Goal: Task Accomplishment & Management: Use online tool/utility

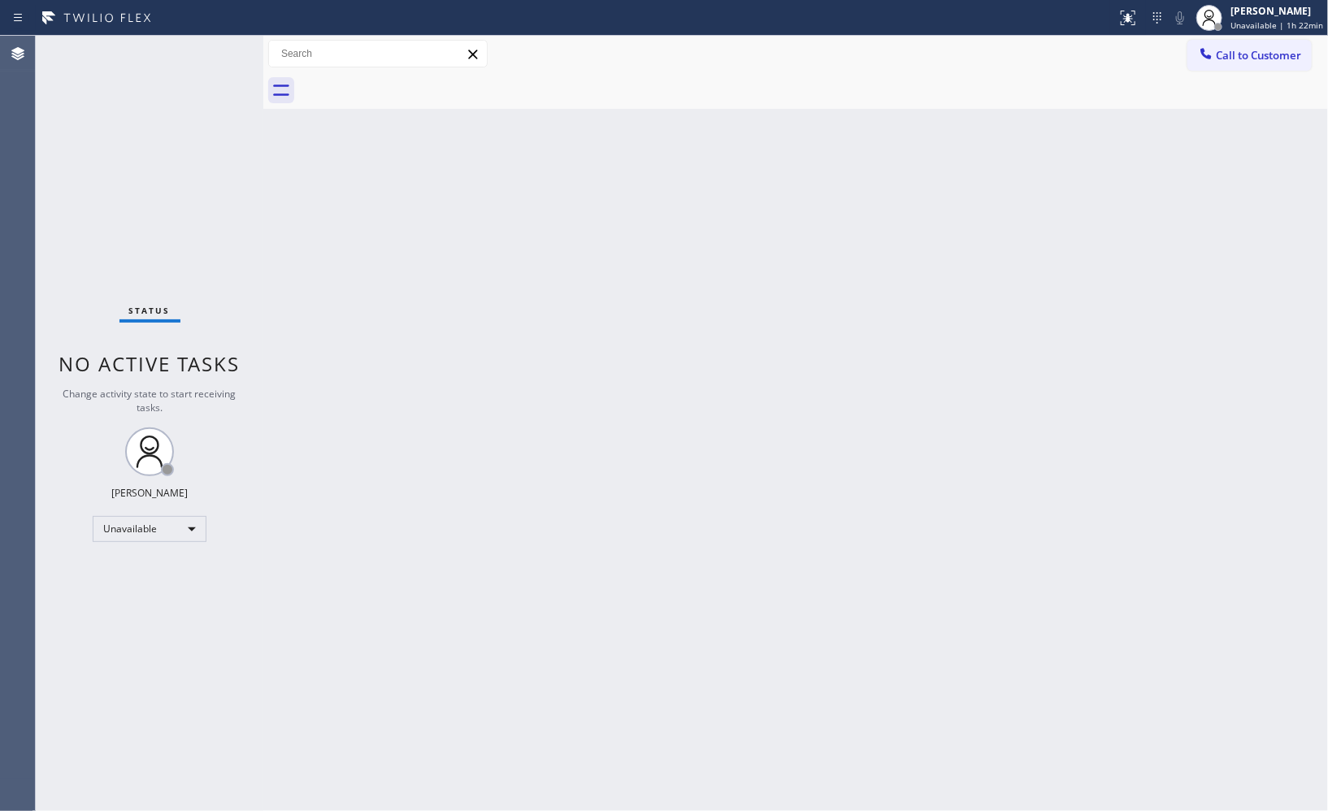
click at [1317, 59] on div "Call to Customer Outbound call Location 5 Star Appliance Repair Your caller id …" at bounding box center [1258, 54] width 141 height 28
drag, startPoint x: 1260, startPoint y: 59, endPoint x: 652, endPoint y: 210, distance: 626.4
click at [1250, 59] on span "Call to Customer" at bounding box center [1258, 55] width 85 height 15
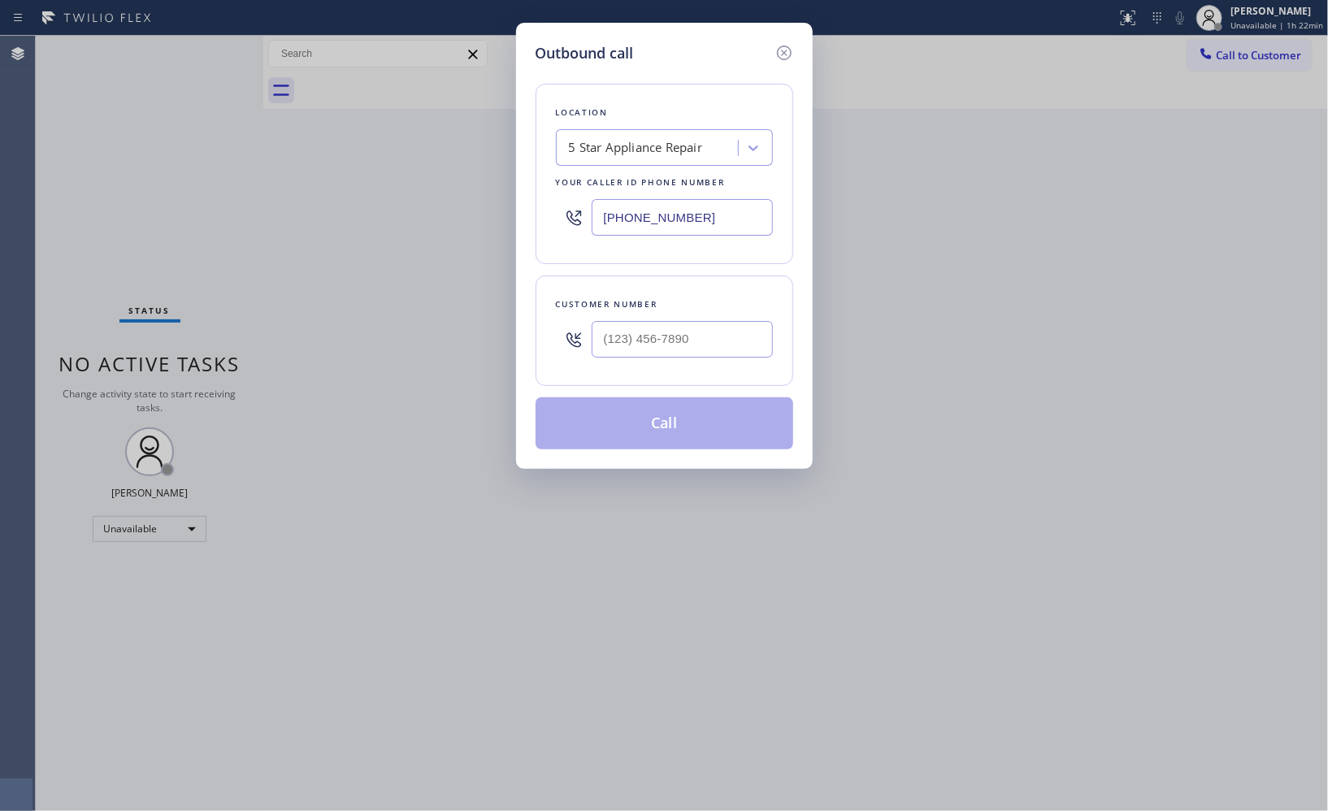
drag, startPoint x: 718, startPoint y: 215, endPoint x: 526, endPoint y: 196, distance: 192.8
click at [528, 198] on div "Outbound call Location 5 Star Appliance Repair Your caller id phone number [PHO…" at bounding box center [664, 246] width 297 height 446
paste input "310) 871-663"
type input "[PHONE_NUMBER]"
drag, startPoint x: 691, startPoint y: 334, endPoint x: 493, endPoint y: 285, distance: 203.7
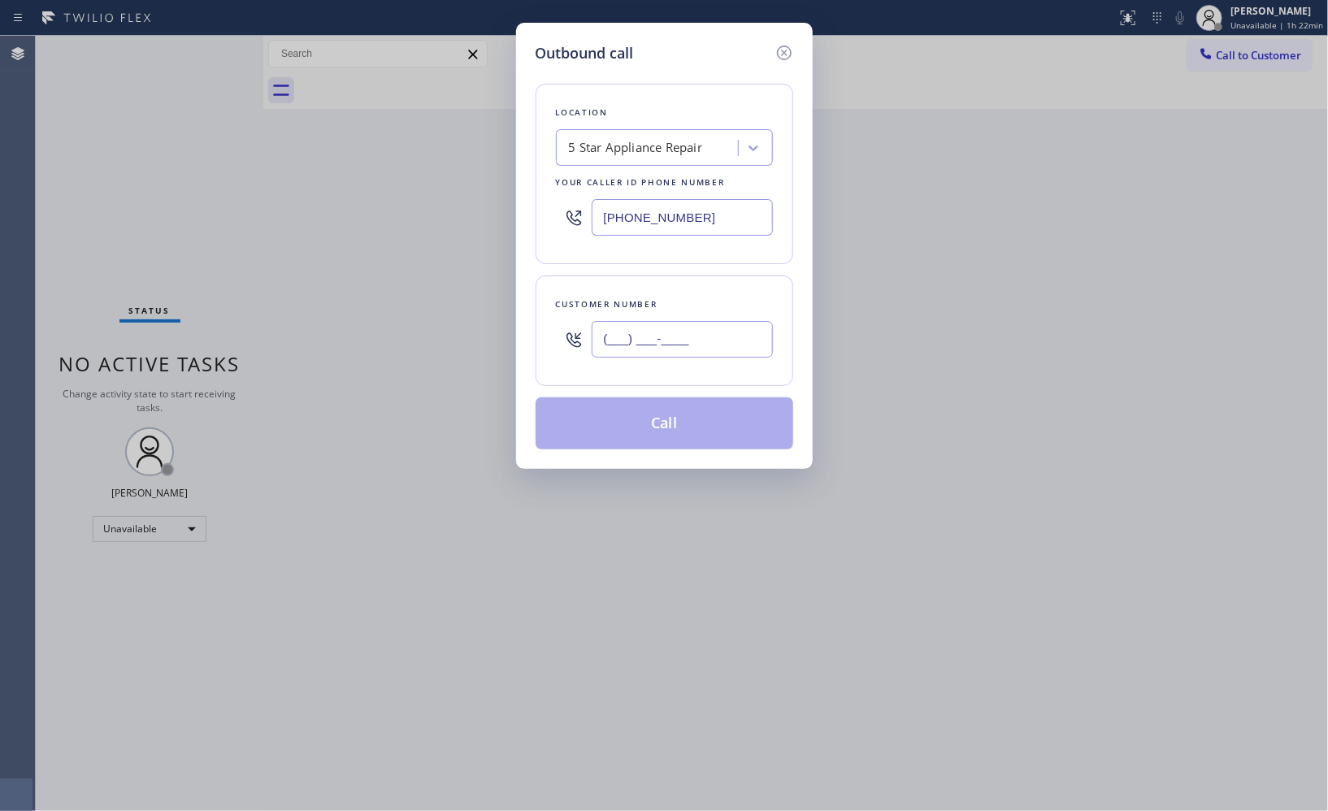
click at [532, 325] on div "Outbound call Location 5 Star Appliance Repair Your caller id phone number [PHO…" at bounding box center [664, 246] width 297 height 446
paste input "310) 388-4067"
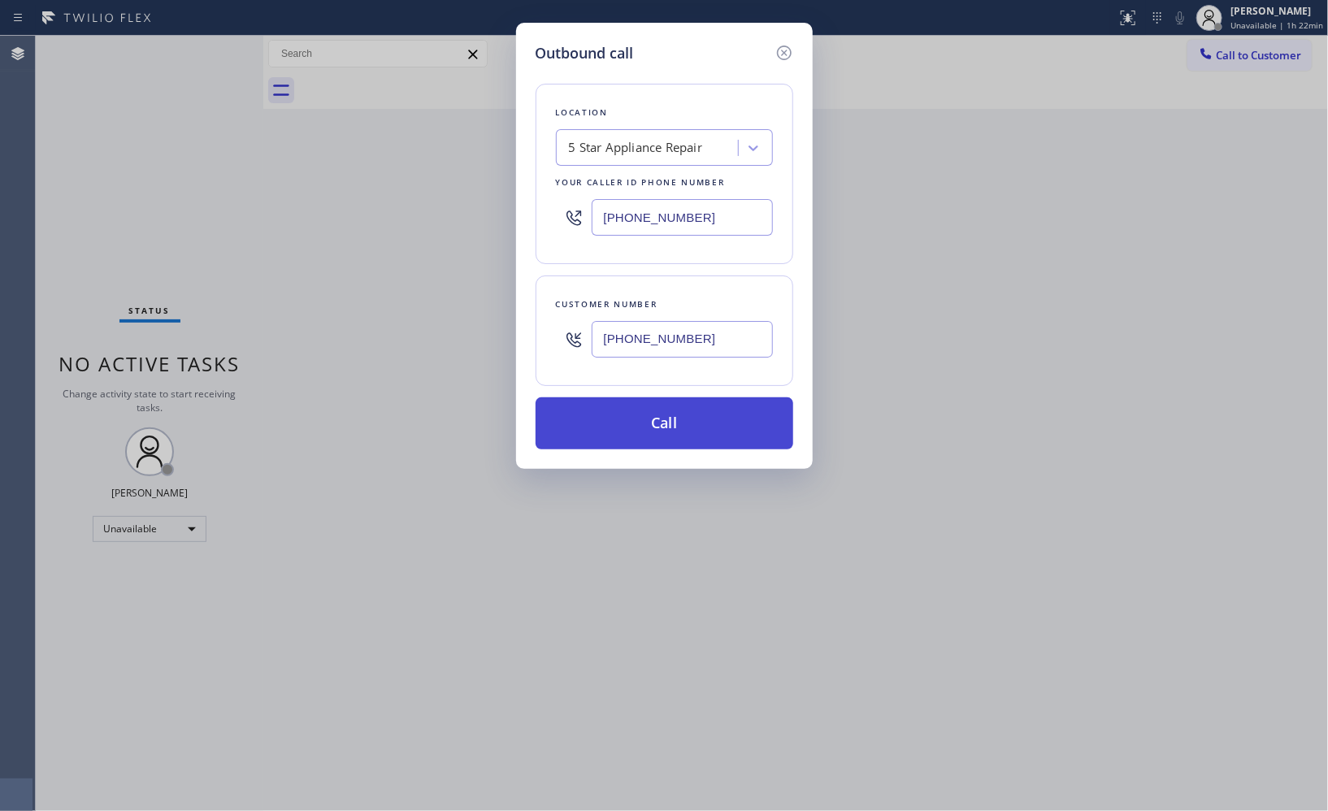
type input "[PHONE_NUMBER]"
click at [669, 429] on button "Call" at bounding box center [665, 424] width 258 height 52
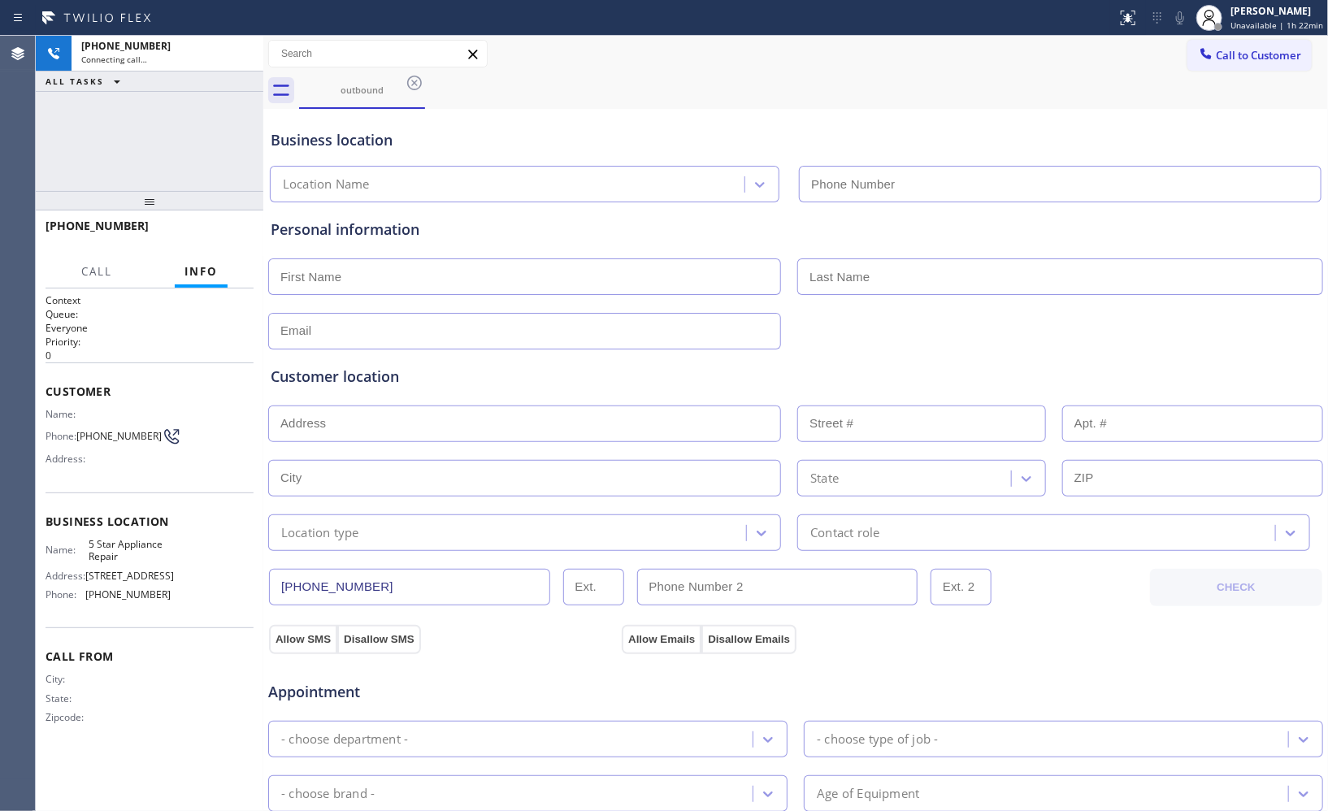
click at [263, 137] on div at bounding box center [263, 424] width 0 height 776
type input "[PHONE_NUMBER]"
click at [214, 55] on div "Connecting call…" at bounding box center [167, 59] width 172 height 11
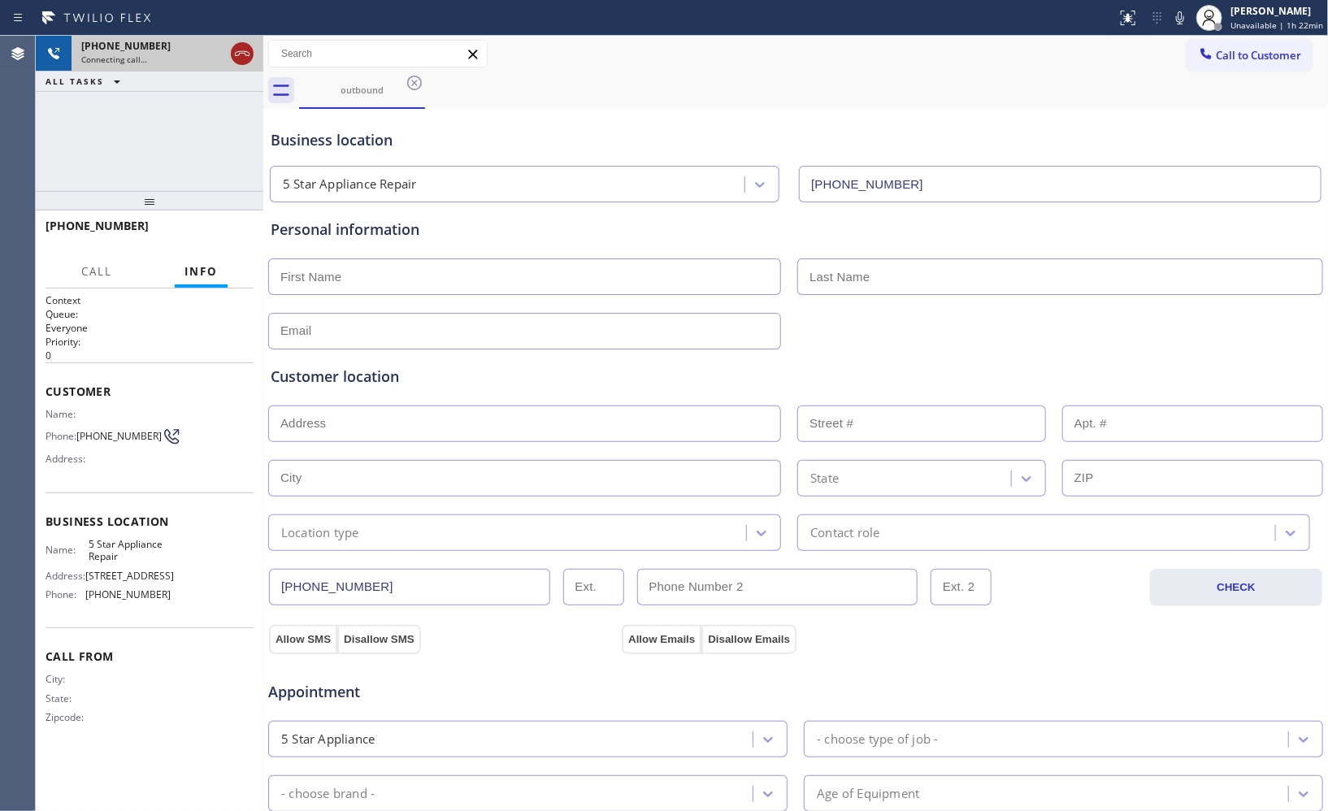
click at [248, 46] on icon at bounding box center [243, 54] width 20 height 20
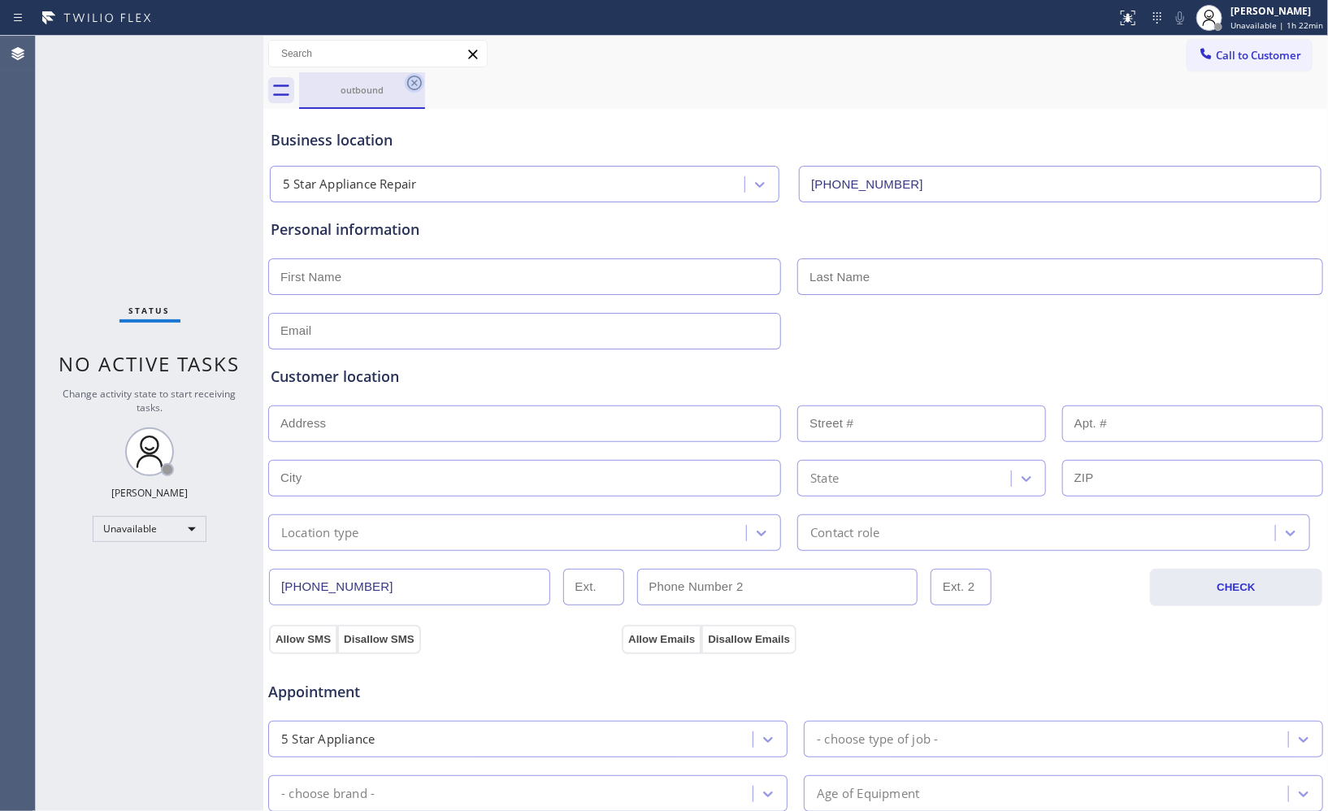
click at [412, 78] on icon at bounding box center [415, 83] width 20 height 20
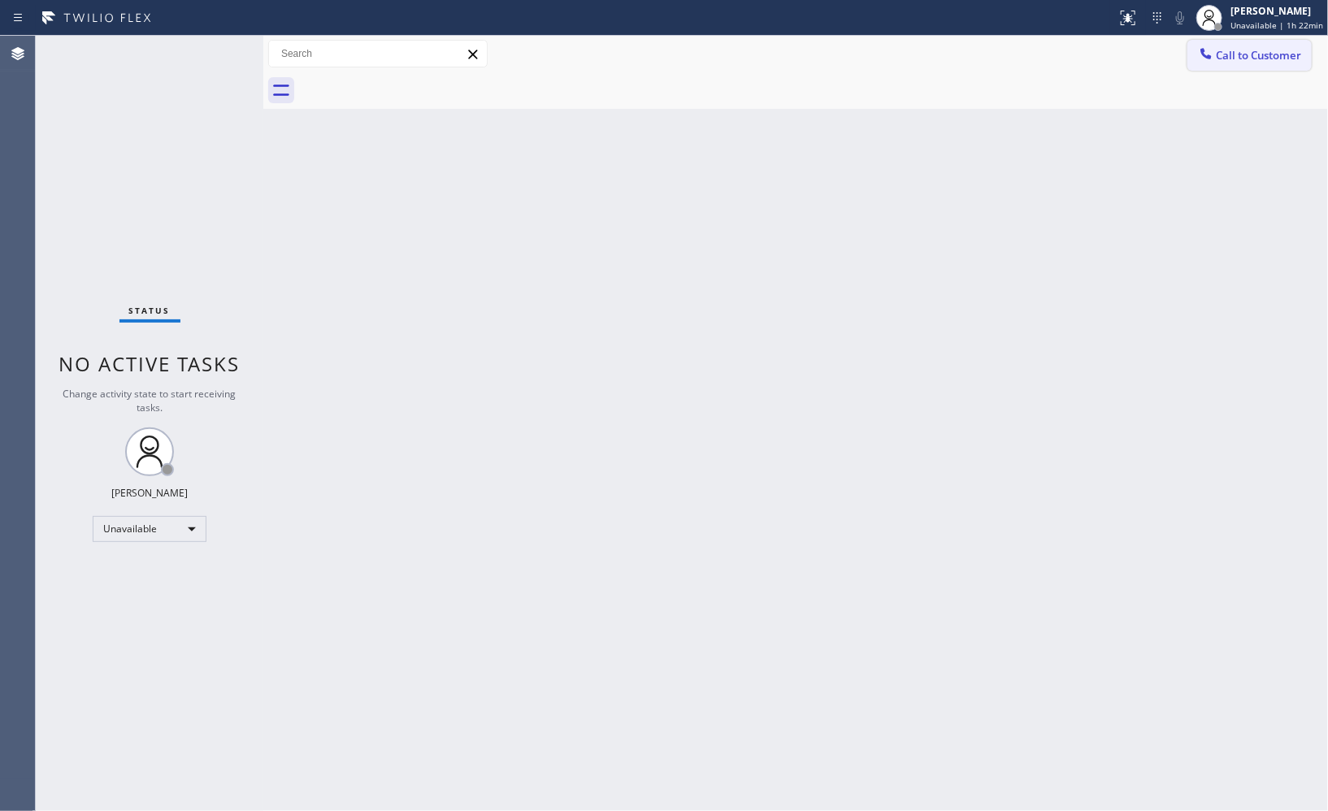
click at [1246, 65] on button "Call to Customer" at bounding box center [1250, 55] width 124 height 31
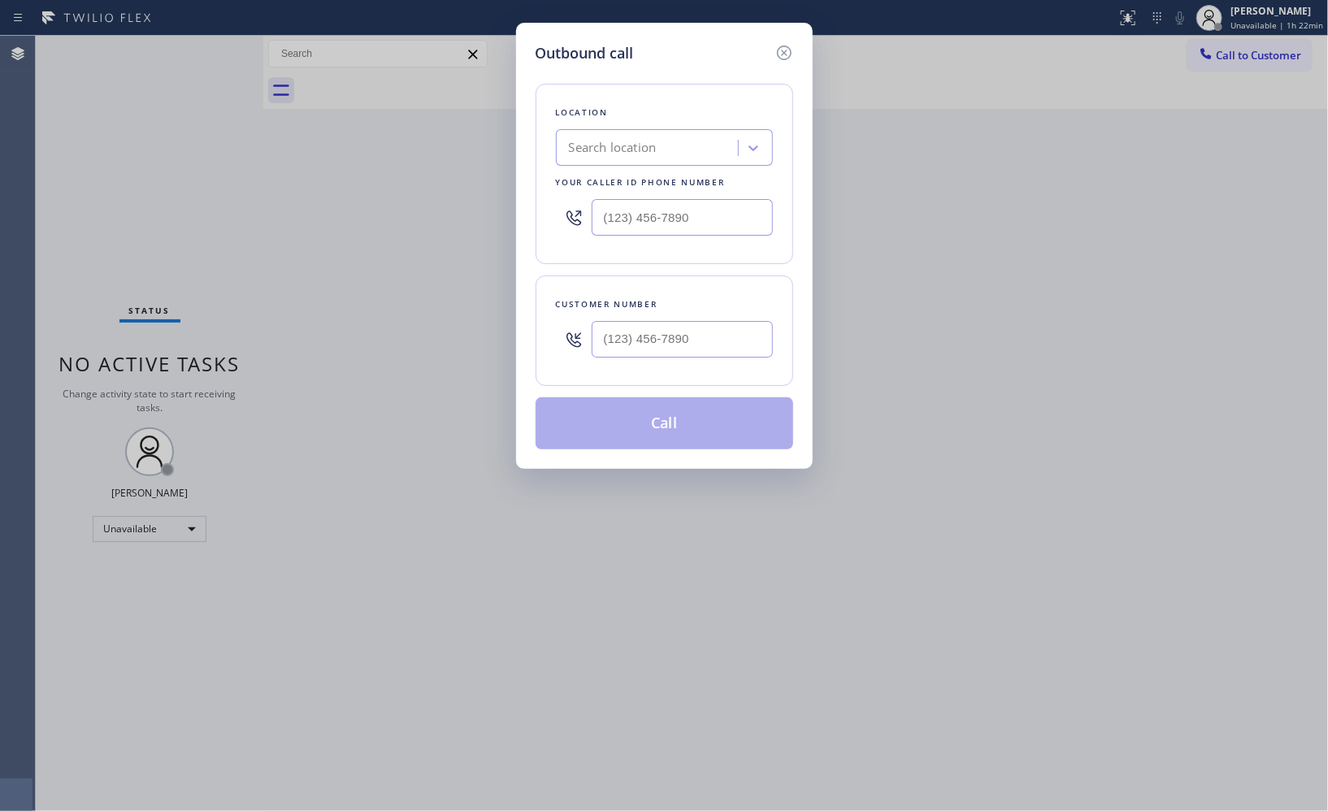
drag, startPoint x: 724, startPoint y: 205, endPoint x: 565, endPoint y: 213, distance: 158.7
click at [565, 213] on div at bounding box center [664, 217] width 217 height 53
drag, startPoint x: 746, startPoint y: 220, endPoint x: 534, endPoint y: 197, distance: 212.6
click at [536, 197] on div "Location Search location Your caller id phone number (___) ___-____" at bounding box center [665, 174] width 258 height 180
paste input "310) 388-4067"
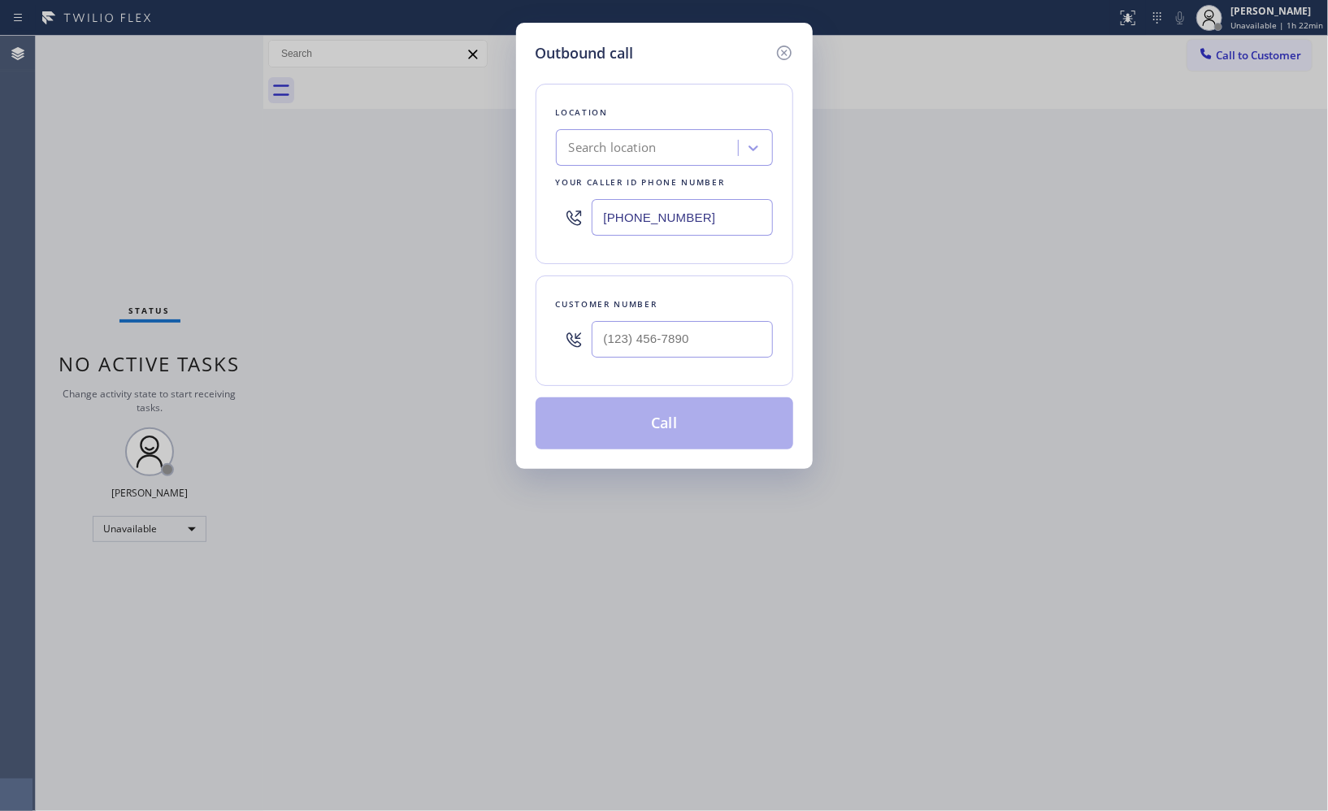
type input "[PHONE_NUMBER]"
drag, startPoint x: 693, startPoint y: 338, endPoint x: 467, endPoint y: 260, distance: 239.9
click at [514, 314] on div "Outbound call Location Zoom Electricians [GEOGRAPHIC_DATA][PERSON_NAME] Your ca…" at bounding box center [664, 405] width 1328 height 811
paste input "310) 871-6632"
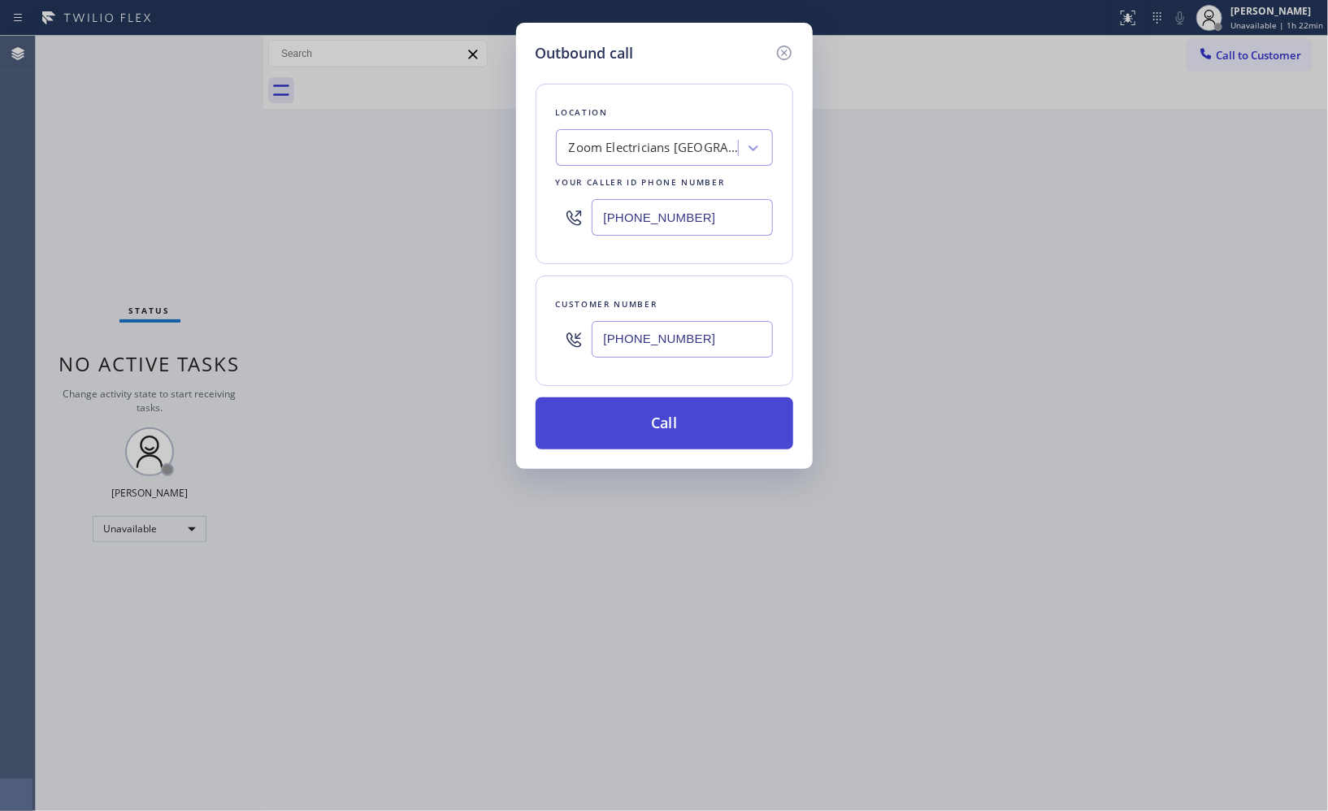
type input "[PHONE_NUMBER]"
click at [693, 416] on button "Call" at bounding box center [665, 424] width 258 height 52
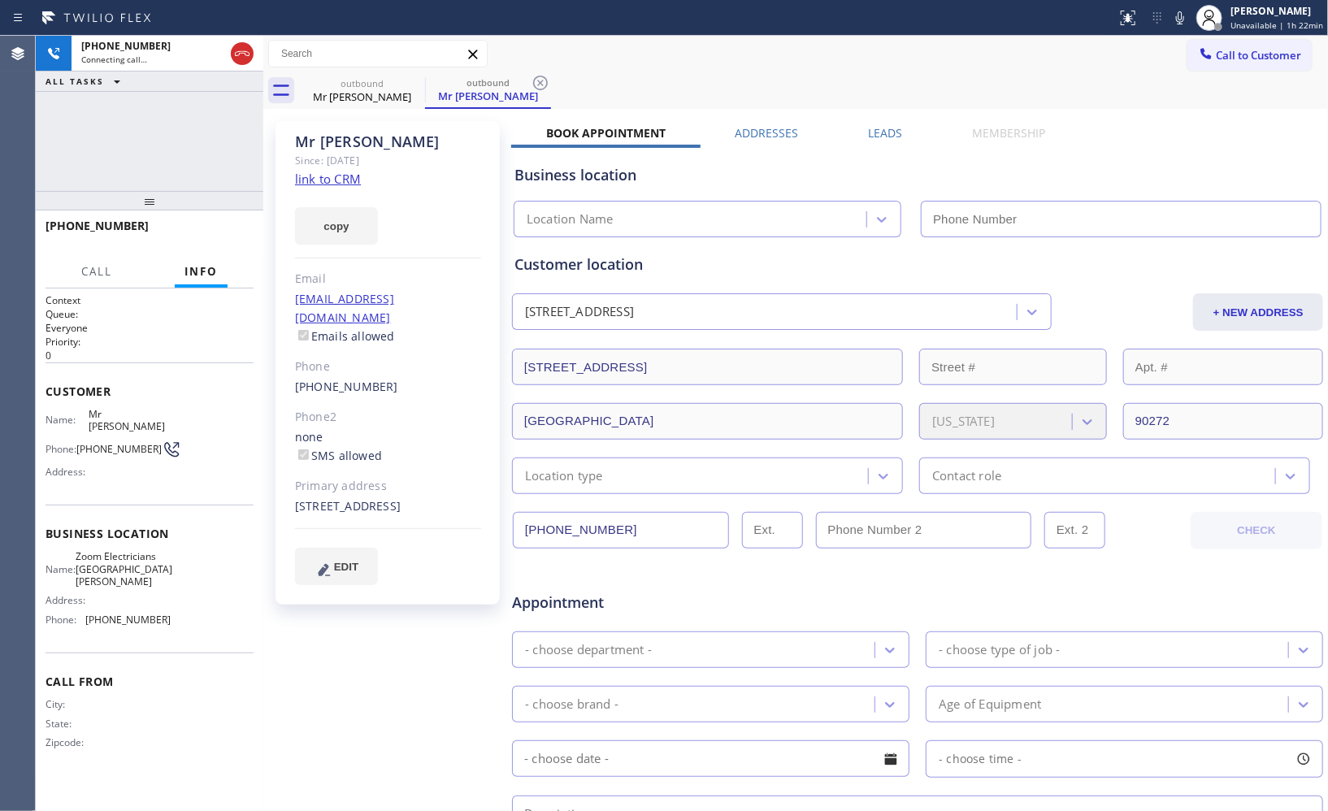
type input "[PHONE_NUMBER]"
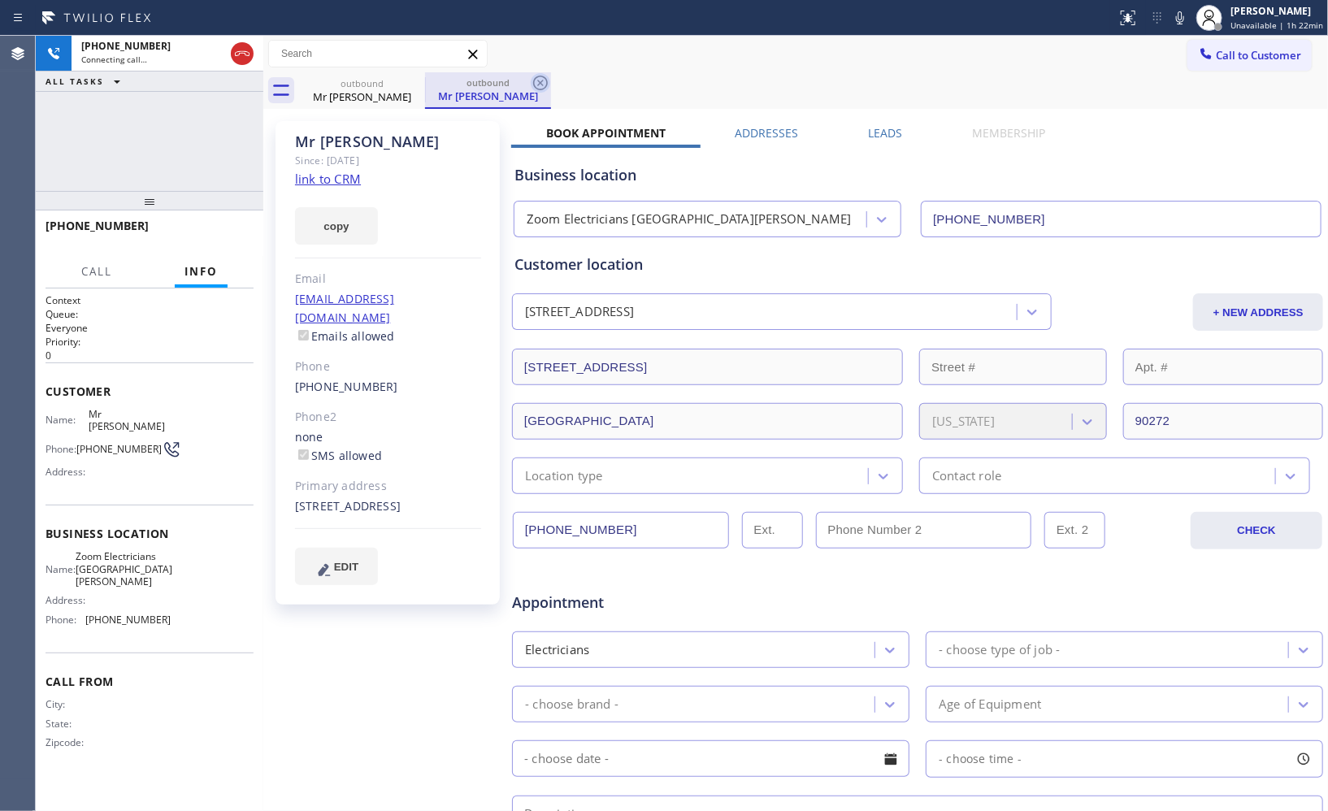
click at [550, 79] on icon at bounding box center [541, 83] width 20 height 20
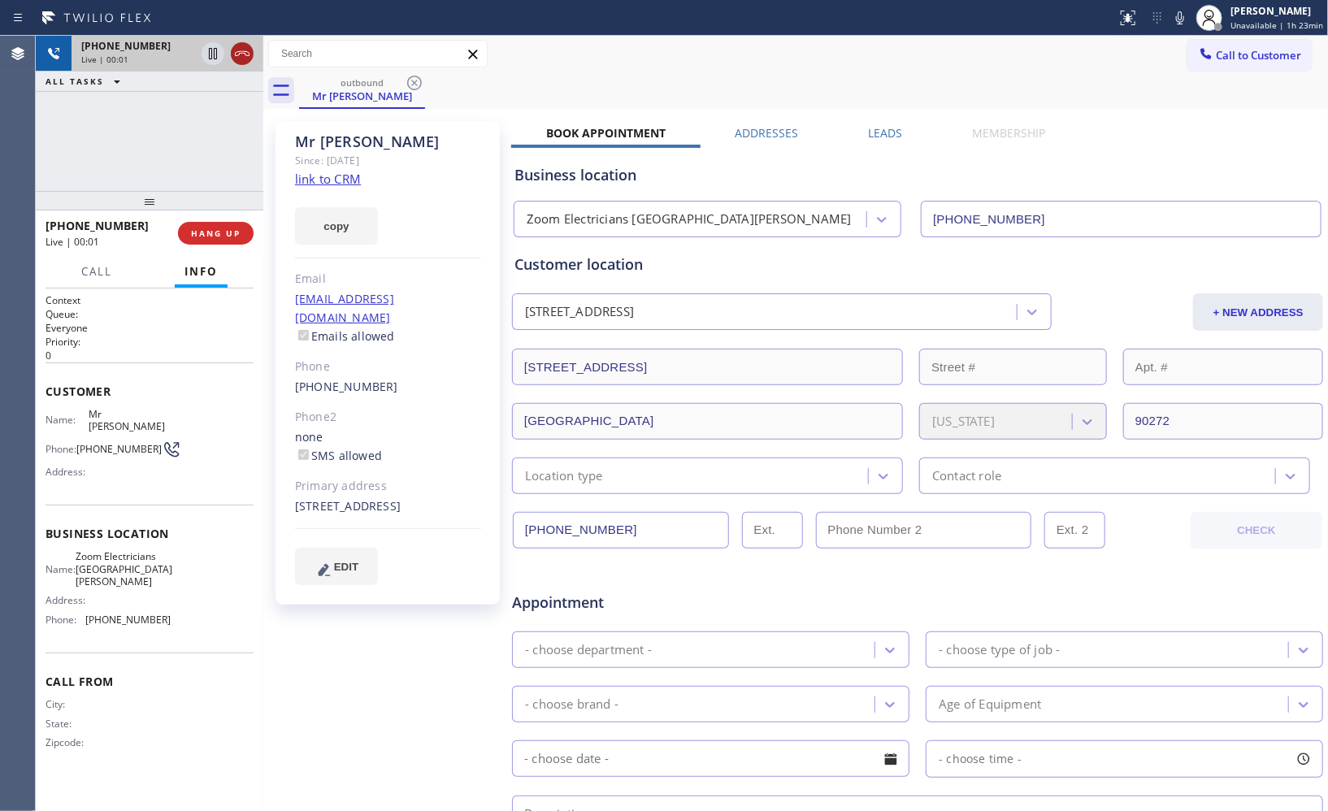
click at [238, 55] on icon at bounding box center [243, 54] width 20 height 20
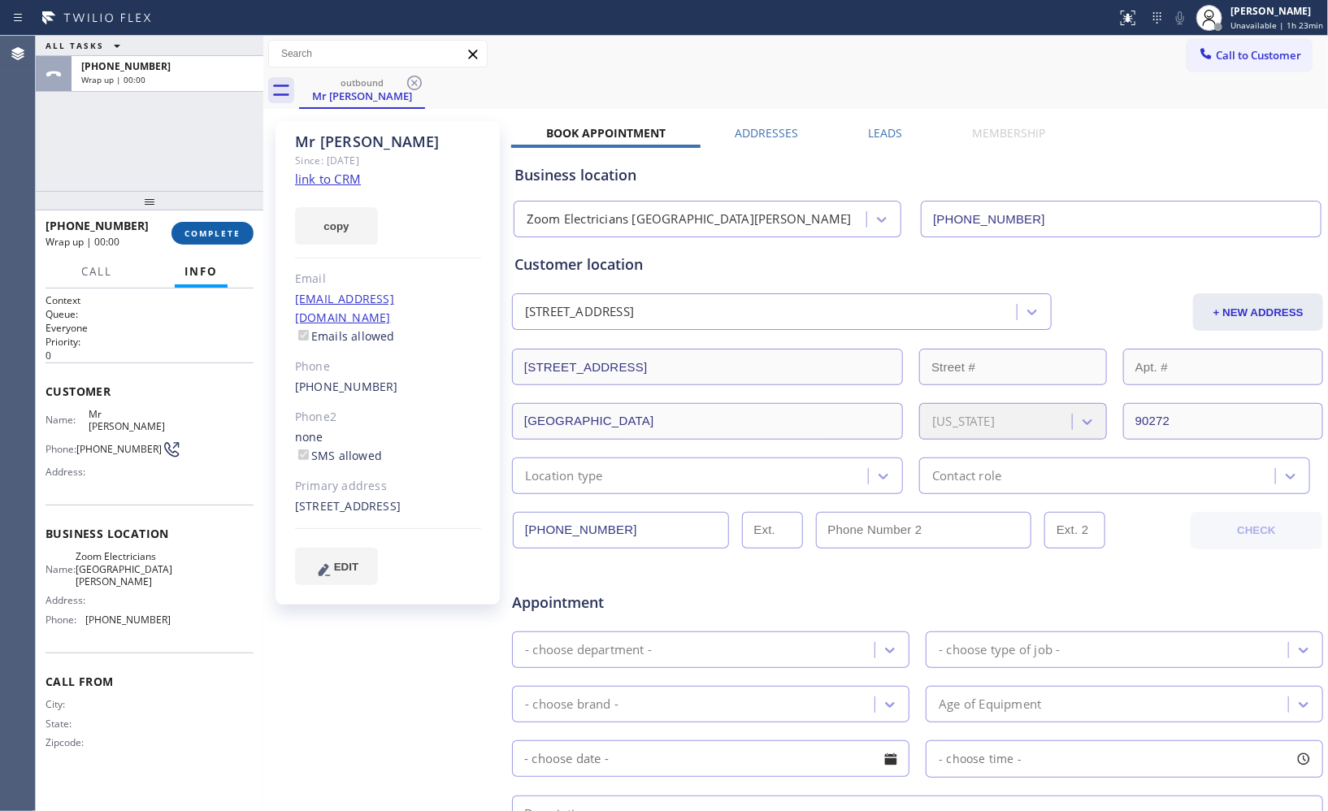
click at [222, 230] on span "COMPLETE" at bounding box center [213, 233] width 56 height 11
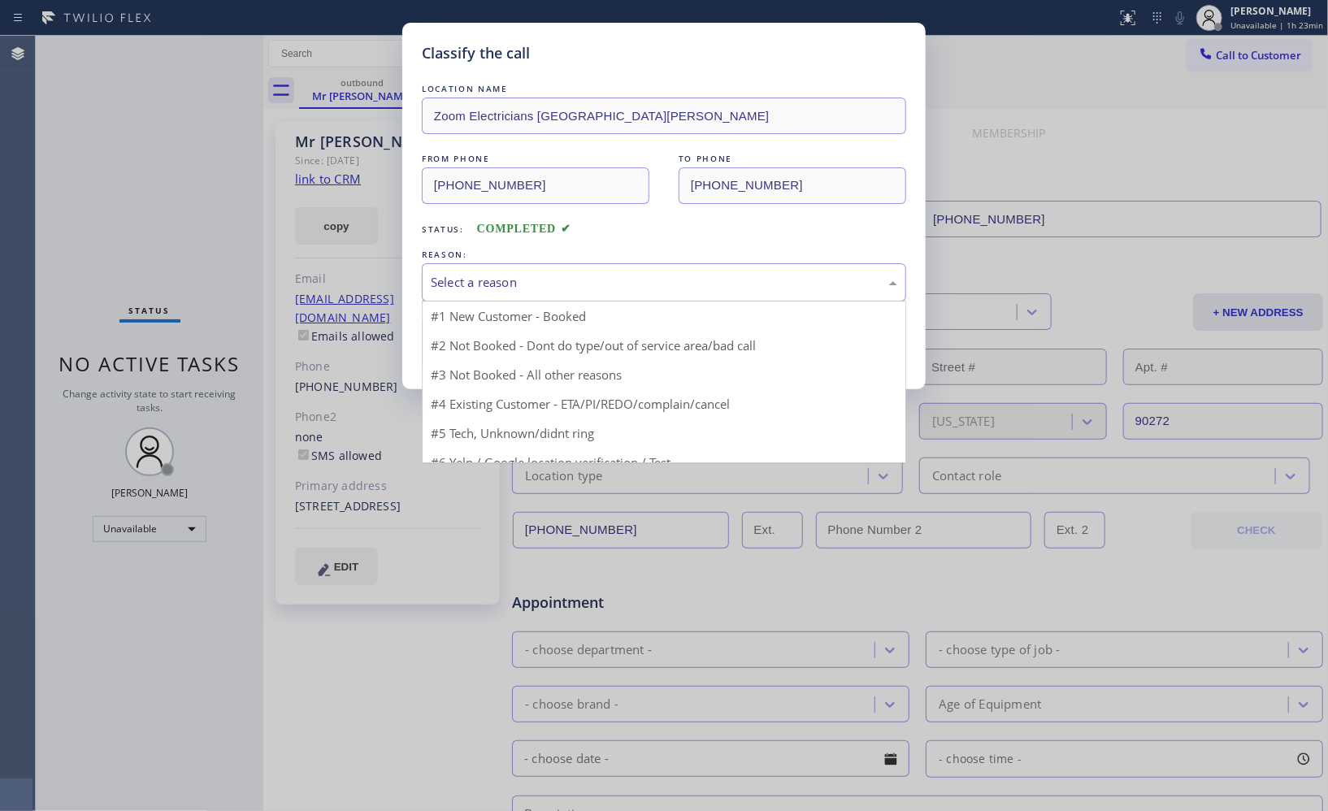
click at [741, 286] on div "Select a reason" at bounding box center [664, 282] width 467 height 19
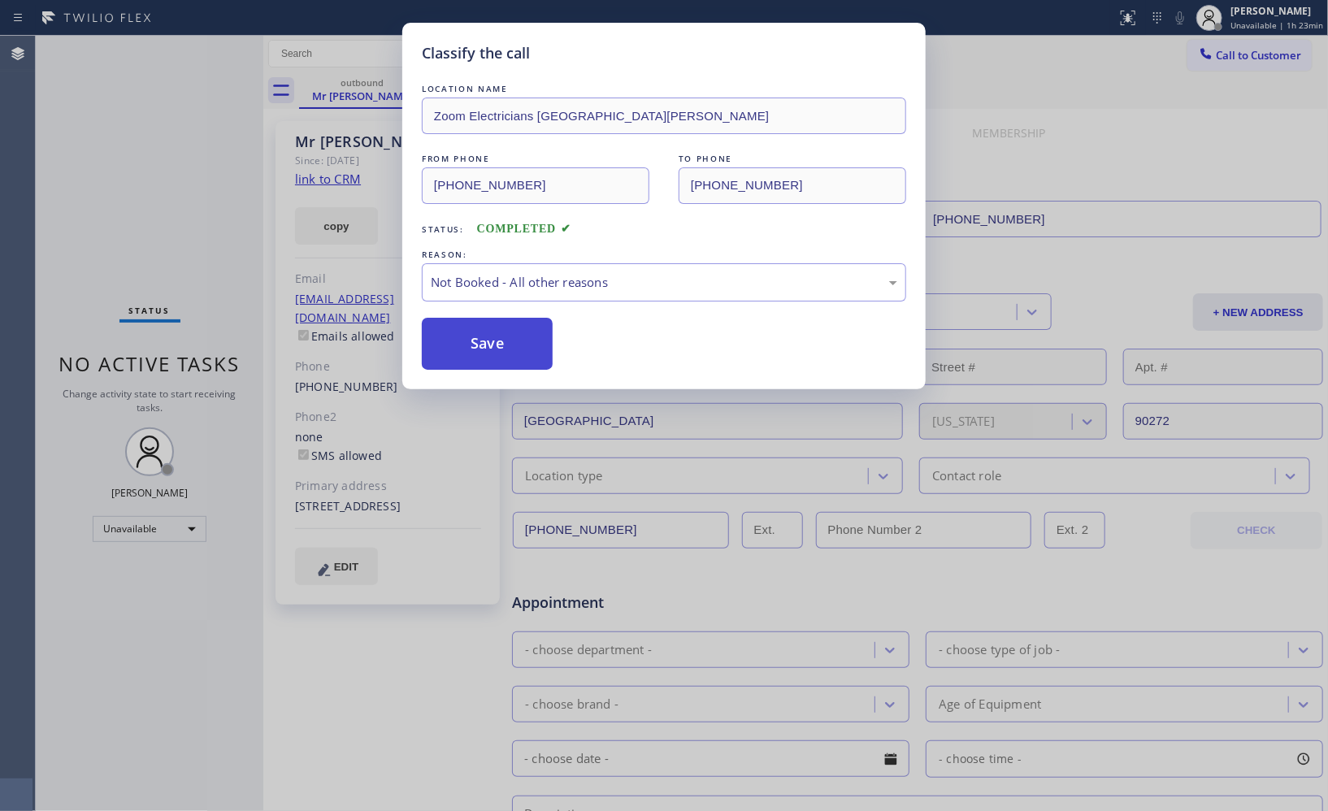
click at [510, 351] on button "Save" at bounding box center [487, 344] width 131 height 52
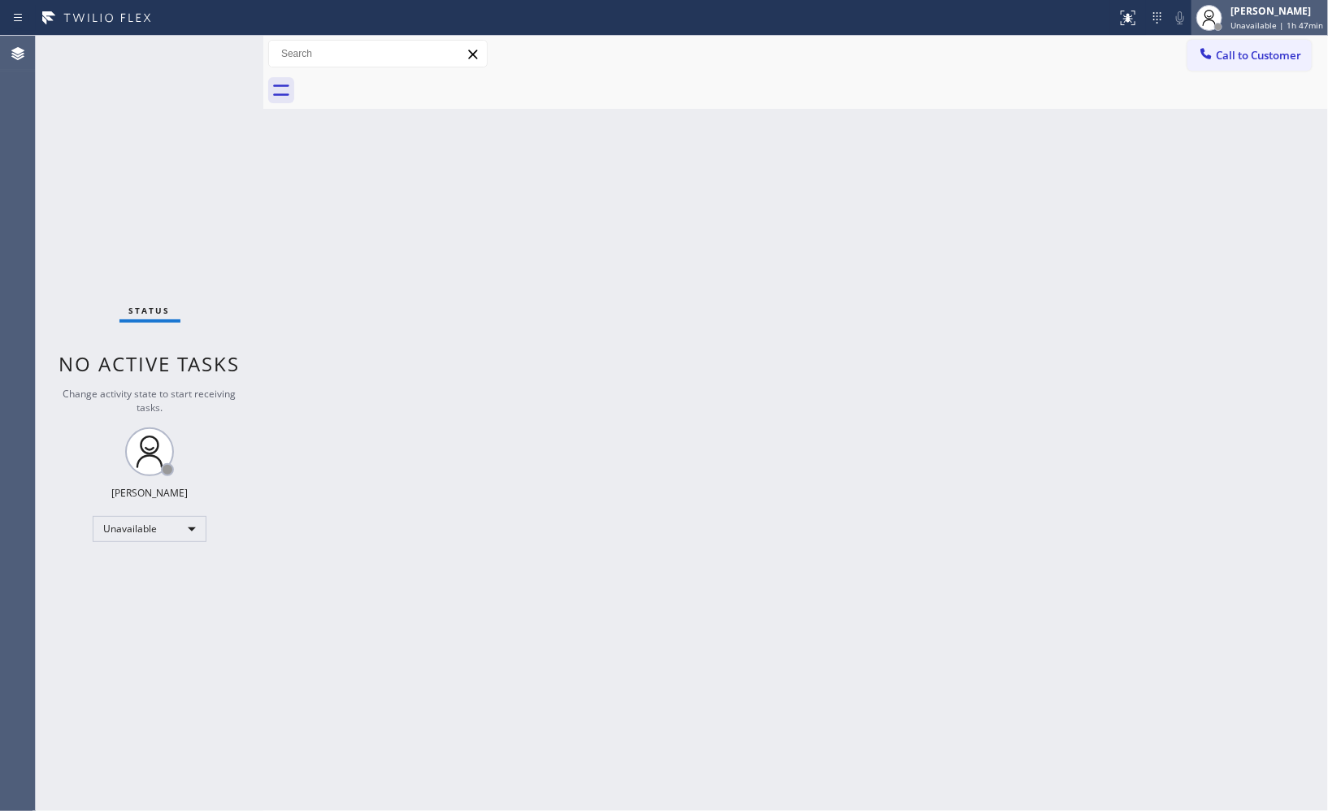
click at [1278, 26] on span "Unavailable | 1h 47min" at bounding box center [1277, 25] width 93 height 11
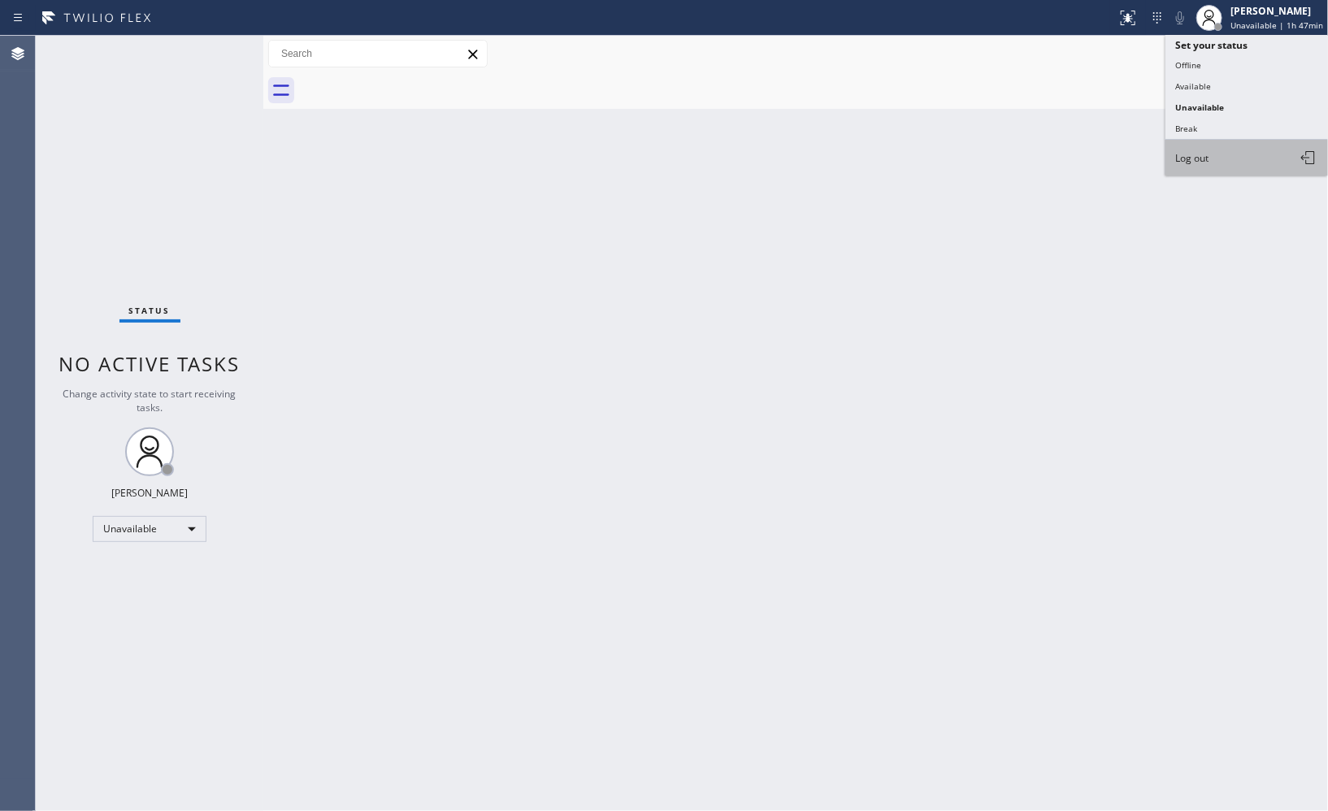
click at [1211, 161] on button "Log out" at bounding box center [1247, 158] width 163 height 36
